Goal: Task Accomplishment & Management: Complete application form

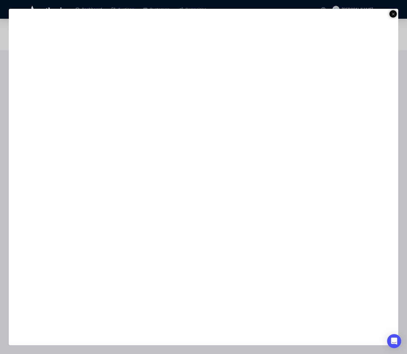
click at [393, 14] on line at bounding box center [393, 14] width 2 height 2
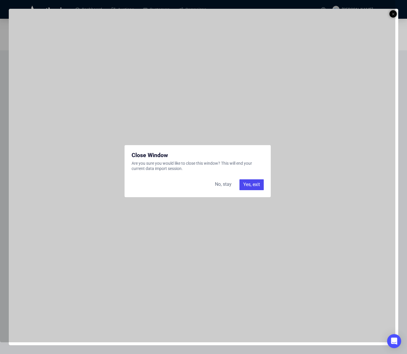
click at [245, 185] on div "Yes, exit" at bounding box center [252, 184] width 24 height 11
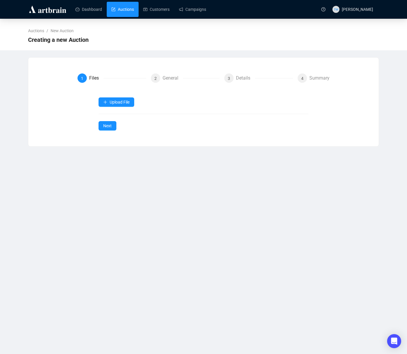
click at [121, 11] on link "Auctions" at bounding box center [122, 9] width 23 height 15
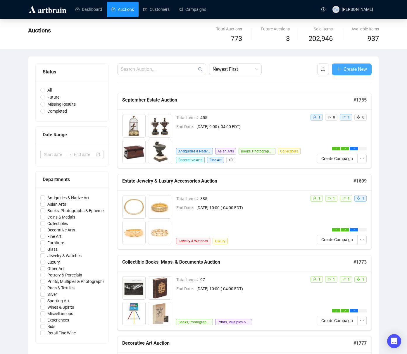
click at [348, 70] on span "Create New" at bounding box center [355, 69] width 23 height 7
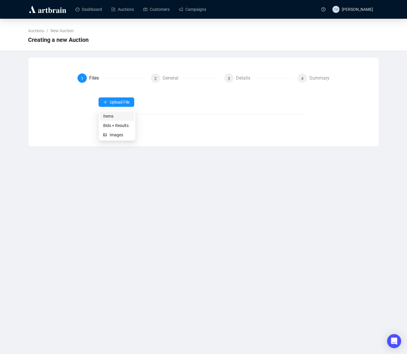
click at [103, 114] on span "Items" at bounding box center [116, 116] width 27 height 6
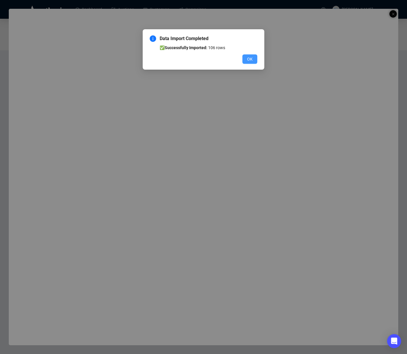
click at [252, 60] on span "OK" at bounding box center [250, 59] width 6 height 6
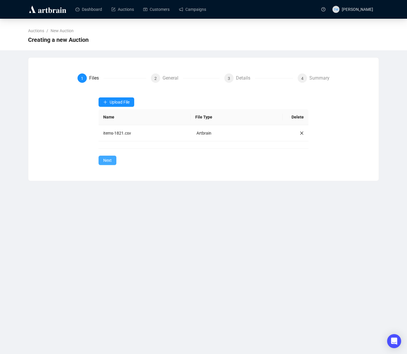
click at [106, 157] on span "Next" at bounding box center [107, 160] width 8 height 6
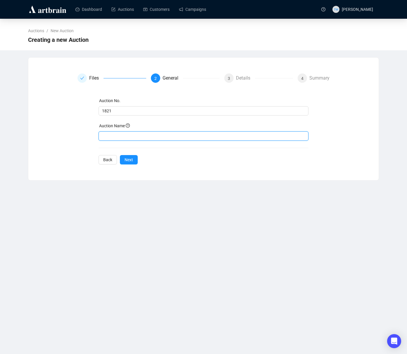
click at [110, 134] on input "text" at bounding box center [204, 135] width 210 height 9
paste input "United States Coins at Auction"
type input "United States Coins at Auction"
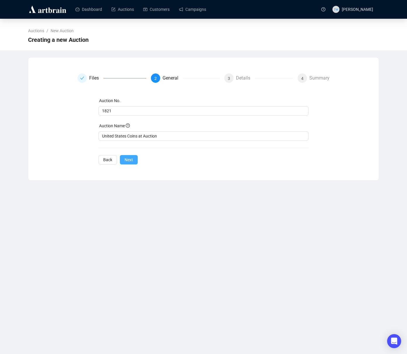
click at [130, 161] on span "Next" at bounding box center [129, 160] width 8 height 6
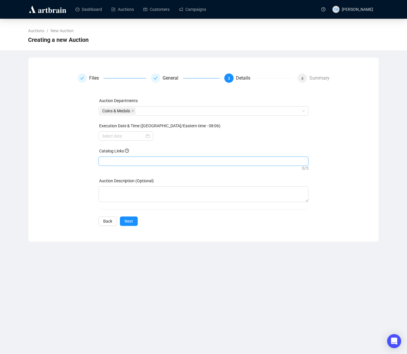
click at [118, 159] on div at bounding box center [204, 161] width 208 height 8
paste input "[URL][DOMAIN_NAME]"
type input "[URL][DOMAIN_NAME]"
click at [119, 139] on input at bounding box center [123, 136] width 42 height 6
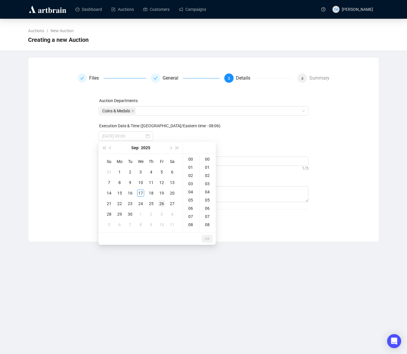
click at [165, 202] on div "26" at bounding box center [161, 203] width 7 height 7
click at [190, 224] on div "10" at bounding box center [191, 225] width 14 height 8
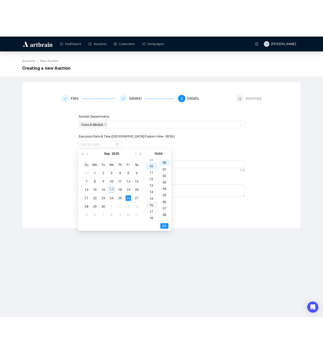
scroll to position [82, 0]
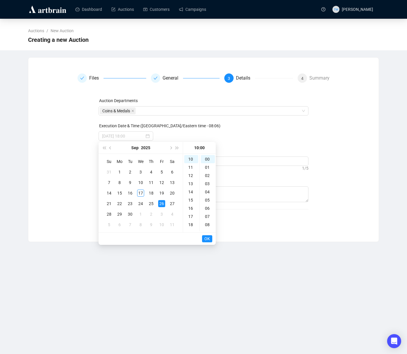
type input "[DATE] 10:00"
click at [206, 238] on span "OK" at bounding box center [207, 238] width 6 height 11
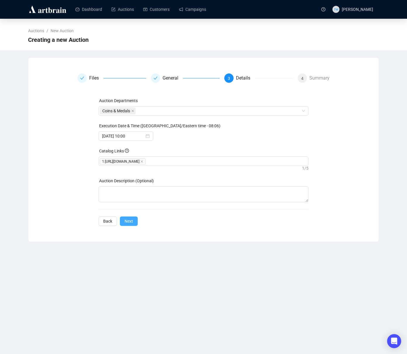
click at [132, 223] on span "Next" at bounding box center [129, 221] width 8 height 6
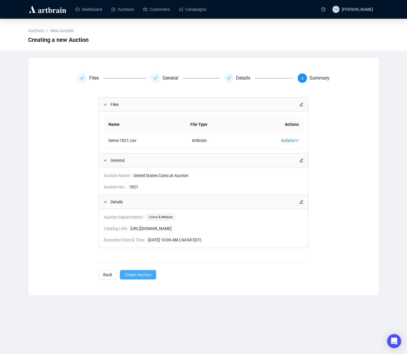
click at [145, 278] on span "Create Auction" at bounding box center [138, 274] width 27 height 6
